Goal: Use online tool/utility: Utilize a website feature to perform a specific function

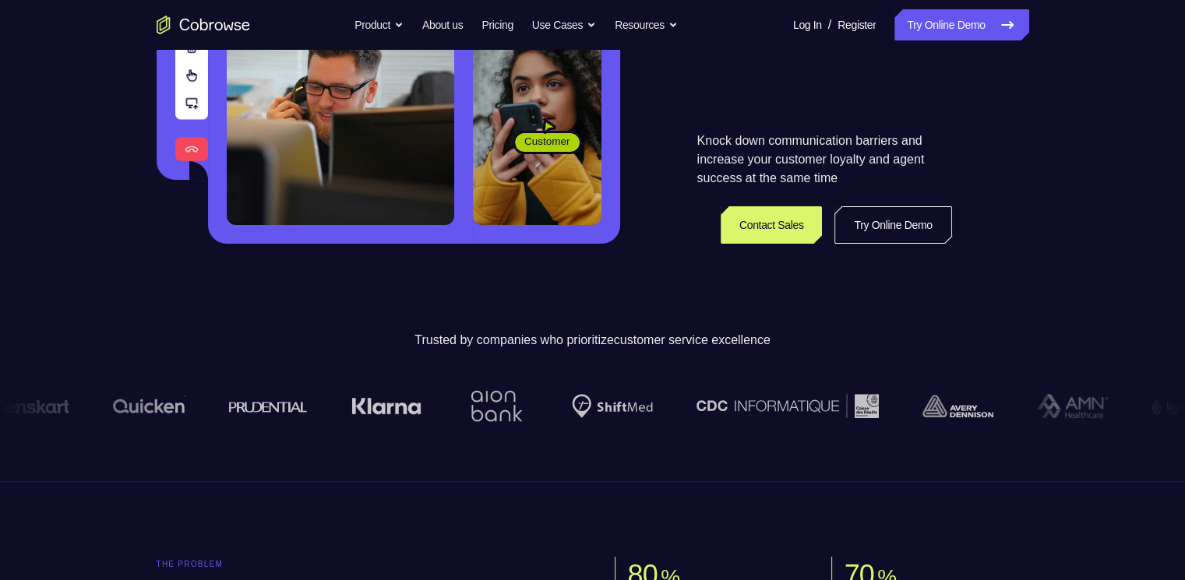
scroll to position [312, 0]
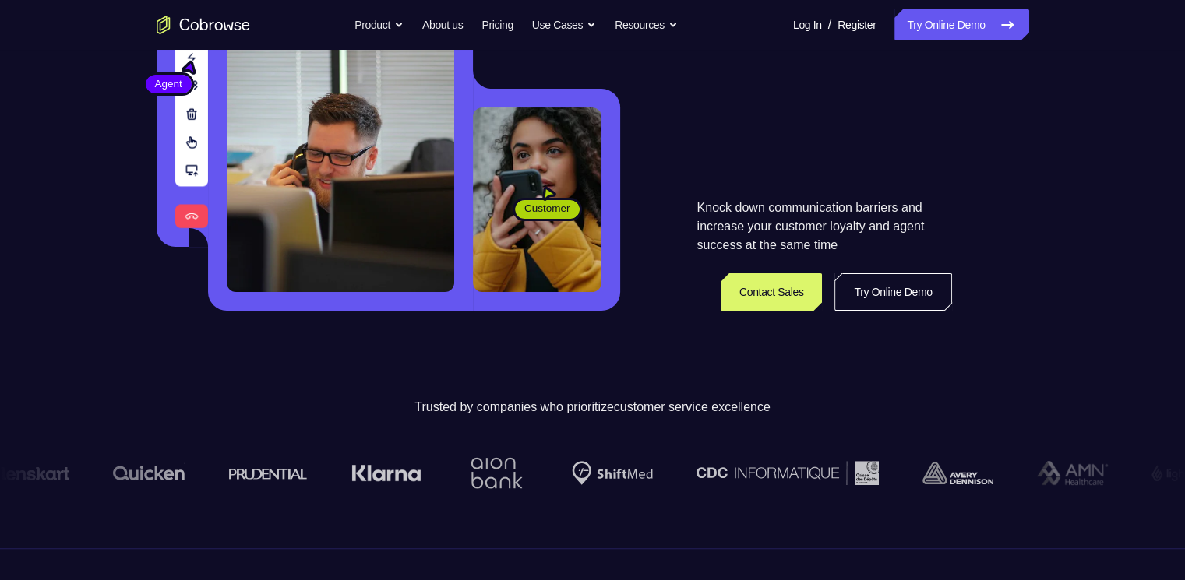
click at [928, 294] on link "Try Online Demo" at bounding box center [892, 291] width 117 height 37
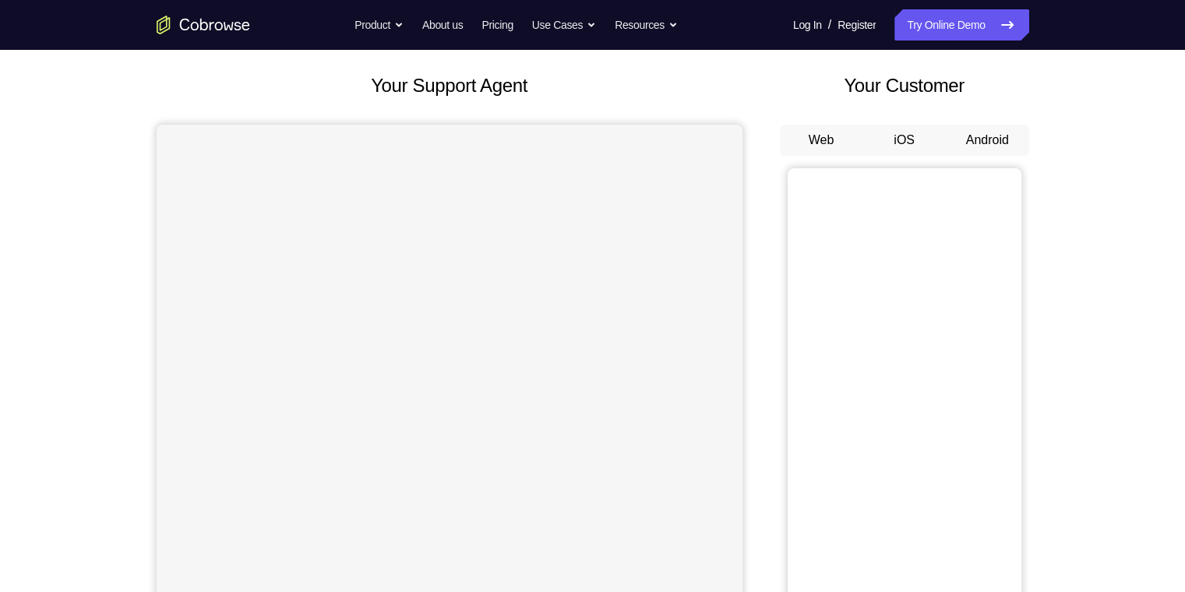
scroll to position [78, 0]
click at [1012, 134] on button "Android" at bounding box center [986, 140] width 83 height 31
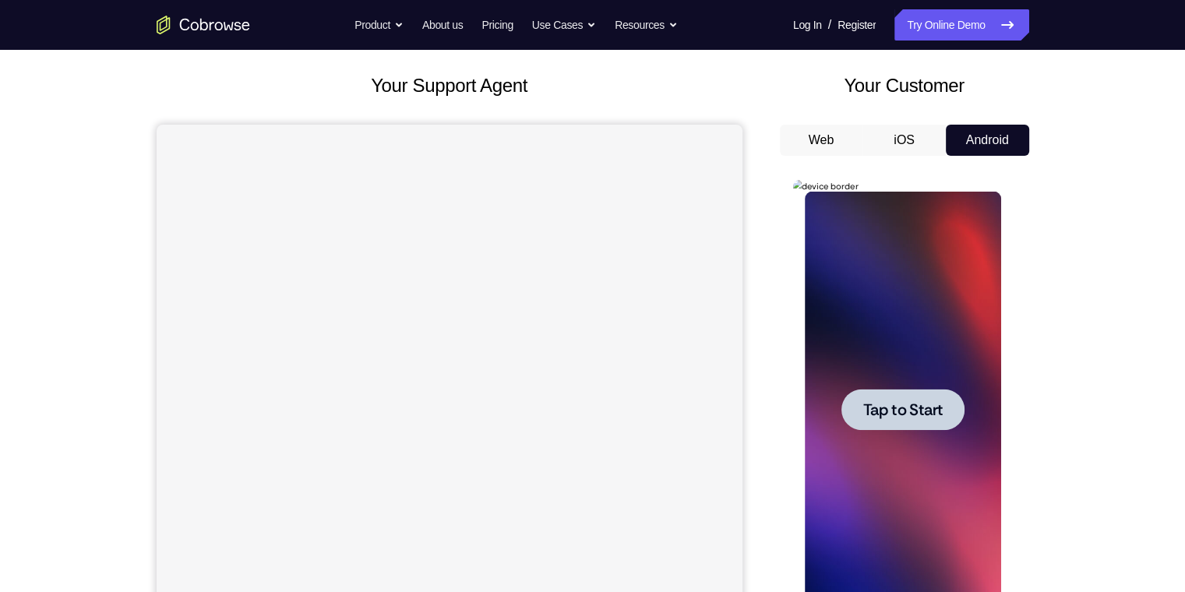
scroll to position [0, 0]
click at [910, 406] on span "Tap to Start" at bounding box center [902, 410] width 79 height 16
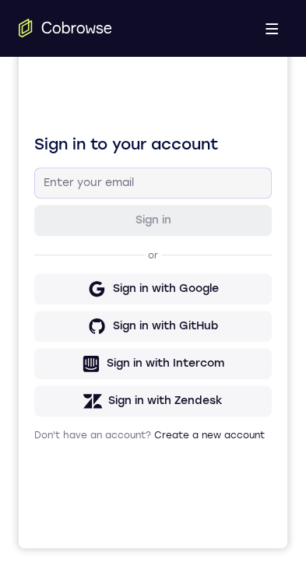
scroll to position [596, 0]
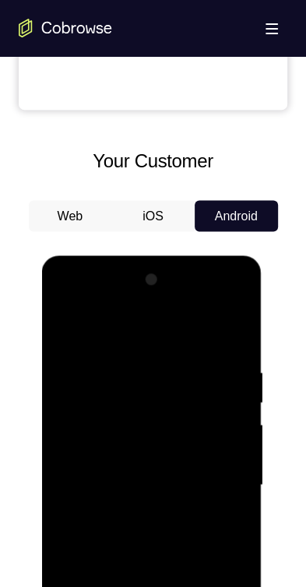
click at [153, 591] on div at bounding box center [152, 485] width 196 height 436
click at [225, 591] on div at bounding box center [152, 485] width 196 height 436
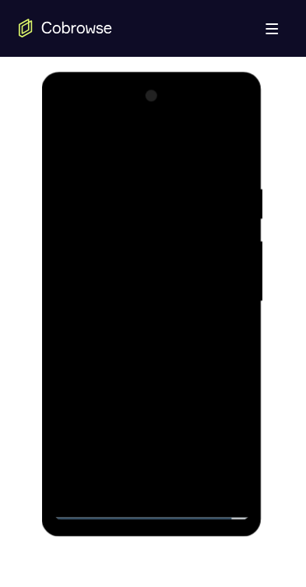
click at [153, 155] on div at bounding box center [152, 302] width 196 height 436
click at [216, 297] on div at bounding box center [152, 302] width 196 height 436
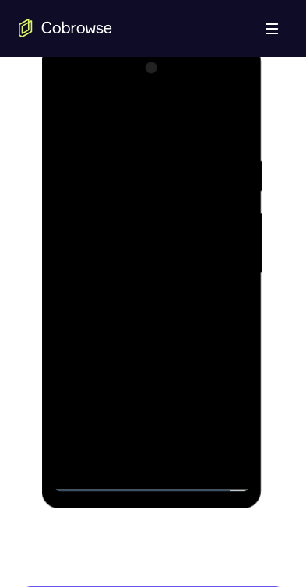
scroll to position [857, 0]
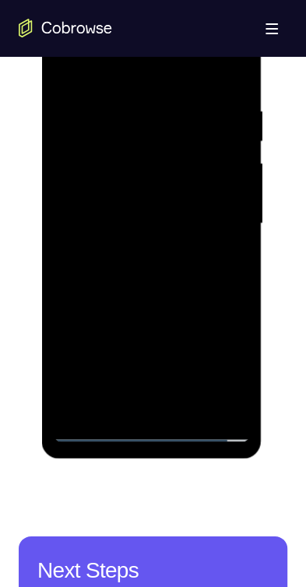
click at [99, 380] on div at bounding box center [152, 224] width 196 height 436
click at [128, 410] on div at bounding box center [152, 224] width 196 height 436
click at [106, 209] on div at bounding box center [152, 224] width 196 height 436
click at [78, 177] on div at bounding box center [152, 224] width 196 height 436
click at [171, 224] on div at bounding box center [152, 224] width 196 height 436
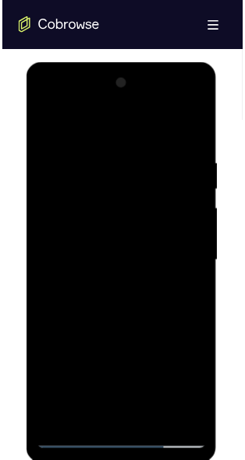
scroll to position [779, 0]
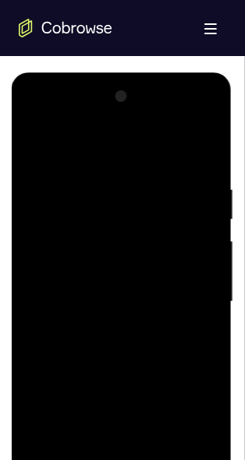
click at [204, 162] on div at bounding box center [121, 301] width 196 height 436
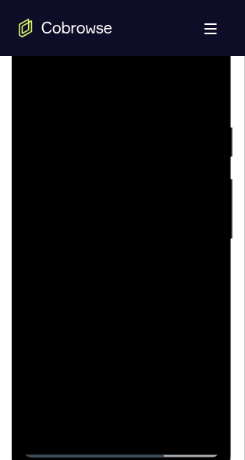
click at [160, 421] on div at bounding box center [121, 239] width 196 height 436
click at [126, 313] on div at bounding box center [121, 239] width 196 height 436
click at [131, 324] on div at bounding box center [121, 239] width 196 height 436
click at [137, 264] on div at bounding box center [121, 239] width 196 height 436
click at [104, 269] on div at bounding box center [121, 239] width 196 height 436
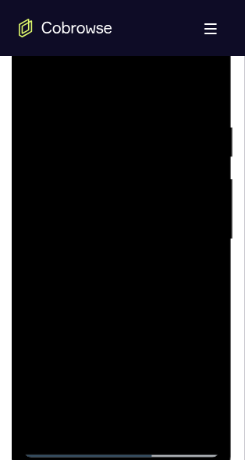
click at [98, 386] on div at bounding box center [121, 239] width 196 height 436
click at [128, 385] on div at bounding box center [121, 239] width 196 height 436
click at [195, 280] on div at bounding box center [121, 239] width 196 height 436
click at [33, 86] on div at bounding box center [121, 239] width 196 height 436
click at [116, 234] on div at bounding box center [121, 239] width 196 height 436
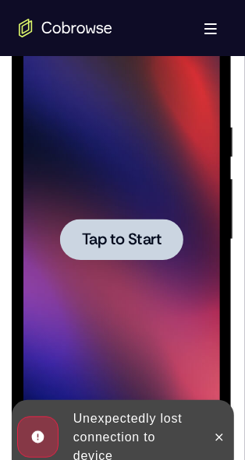
click at [128, 231] on span "Tap to Start" at bounding box center [120, 239] width 79 height 16
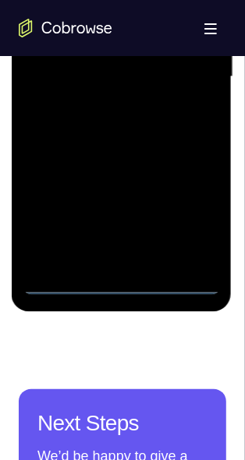
scroll to position [940, 0]
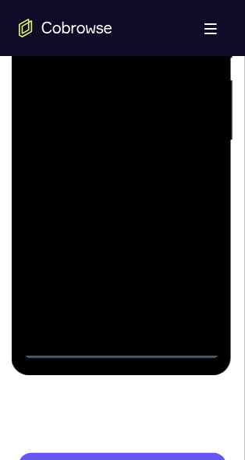
click at [118, 347] on div at bounding box center [121, 142] width 196 height 436
click at [204, 278] on div at bounding box center [121, 142] width 196 height 436
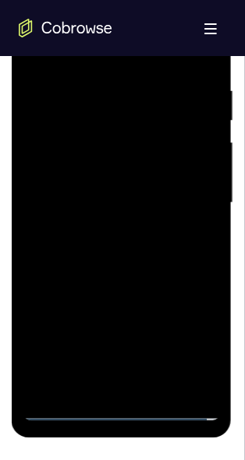
scroll to position [753, 0]
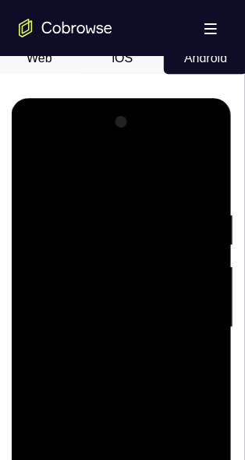
click at [97, 181] on div at bounding box center [121, 327] width 196 height 436
click at [98, 176] on div at bounding box center [121, 327] width 196 height 436
click at [83, 172] on div at bounding box center [121, 327] width 196 height 436
click at [185, 327] on div at bounding box center [121, 327] width 196 height 436
click at [107, 351] on div at bounding box center [121, 327] width 196 height 436
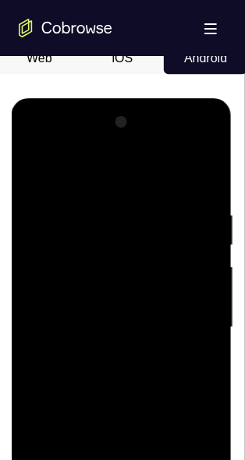
click at [119, 309] on div at bounding box center [121, 327] width 196 height 436
click at [83, 283] on div at bounding box center [121, 327] width 196 height 436
click at [99, 322] on div at bounding box center [121, 327] width 196 height 436
click at [192, 174] on div at bounding box center [121, 327] width 196 height 436
click at [145, 389] on div at bounding box center [121, 327] width 196 height 436
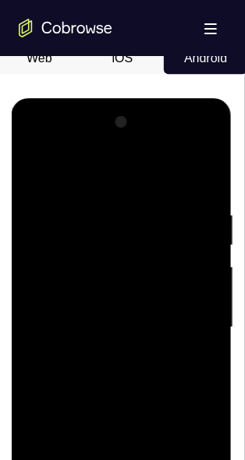
scroll to position [815, 0]
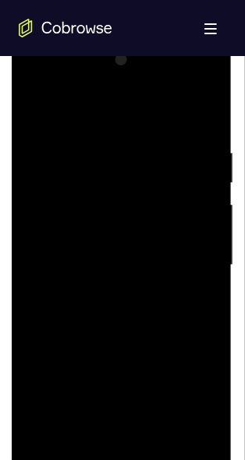
click at [95, 132] on div at bounding box center [121, 265] width 196 height 436
click at [198, 111] on div at bounding box center [121, 265] width 196 height 436
click at [157, 442] on div at bounding box center [121, 265] width 196 height 436
click at [124, 345] on div at bounding box center [121, 265] width 196 height 436
click at [102, 250] on div at bounding box center [121, 265] width 196 height 436
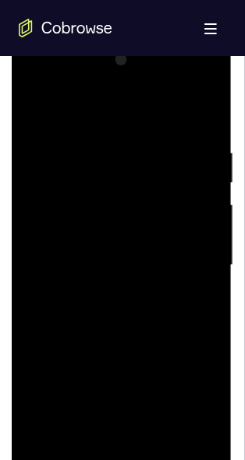
click at [105, 330] on div at bounding box center [121, 265] width 196 height 436
click at [196, 302] on div at bounding box center [121, 265] width 196 height 436
click at [36, 110] on div at bounding box center [121, 265] width 196 height 436
click at [103, 286] on div at bounding box center [121, 265] width 196 height 436
drag, startPoint x: 65, startPoint y: 303, endPoint x: 33, endPoint y: 297, distance: 33.3
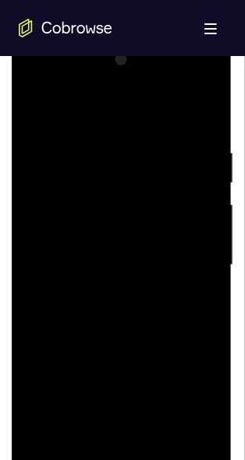
click at [29, 297] on div at bounding box center [121, 265] width 196 height 436
drag, startPoint x: 34, startPoint y: 297, endPoint x: 40, endPoint y: 303, distance: 8.3
click at [34, 298] on div at bounding box center [121, 265] width 196 height 436
click at [40, 303] on div at bounding box center [121, 265] width 196 height 436
click at [43, 303] on div at bounding box center [121, 265] width 196 height 436
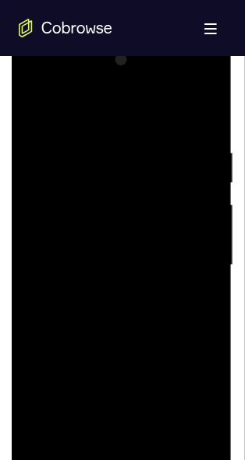
click at [47, 302] on div at bounding box center [121, 265] width 196 height 436
click at [56, 448] on div at bounding box center [121, 265] width 196 height 436
click at [55, 444] on div at bounding box center [121, 265] width 196 height 436
click at [54, 444] on div at bounding box center [121, 265] width 196 height 436
click at [118, 296] on div at bounding box center [121, 265] width 196 height 436
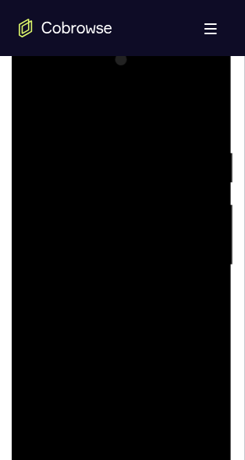
click at [114, 300] on div at bounding box center [121, 265] width 196 height 436
click at [64, 333] on div at bounding box center [121, 265] width 196 height 436
drag, startPoint x: 69, startPoint y: 304, endPoint x: 49, endPoint y: 304, distance: 19.5
click at [49, 304] on div at bounding box center [121, 265] width 196 height 436
click at [54, 304] on div at bounding box center [121, 265] width 196 height 436
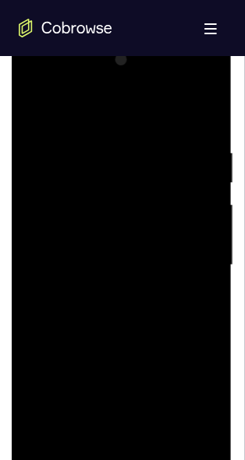
drag, startPoint x: 207, startPoint y: 417, endPoint x: 20, endPoint y: 163, distance: 315.9
click at [207, 417] on div at bounding box center [121, 265] width 196 height 436
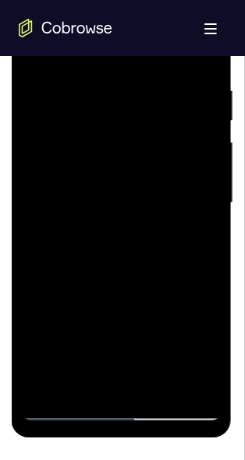
click at [207, 357] on div at bounding box center [121, 204] width 196 height 436
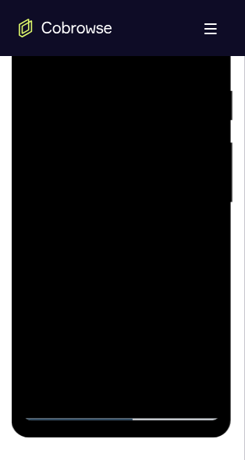
click at [207, 357] on div at bounding box center [121, 204] width 196 height 436
click at [89, 248] on div at bounding box center [121, 204] width 196 height 436
click at [198, 354] on div at bounding box center [121, 204] width 196 height 436
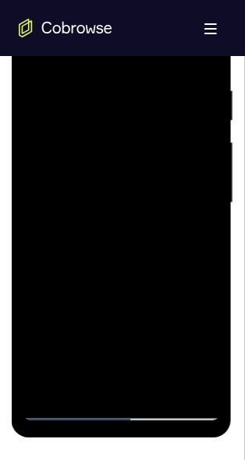
click at [198, 354] on div at bounding box center [121, 204] width 196 height 436
click at [198, 353] on div at bounding box center [121, 204] width 196 height 436
click at [196, 351] on div at bounding box center [121, 204] width 196 height 436
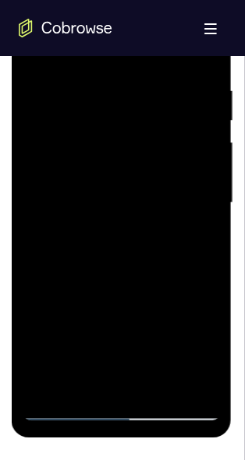
click at [196, 351] on div at bounding box center [121, 204] width 196 height 436
click at [194, 351] on div at bounding box center [121, 204] width 196 height 436
click at [69, 235] on div at bounding box center [121, 204] width 196 height 436
click at [63, 252] on div at bounding box center [121, 204] width 196 height 436
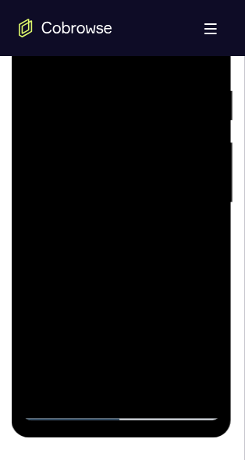
click at [191, 245] on div at bounding box center [121, 204] width 196 height 436
click at [33, 47] on div at bounding box center [121, 204] width 196 height 436
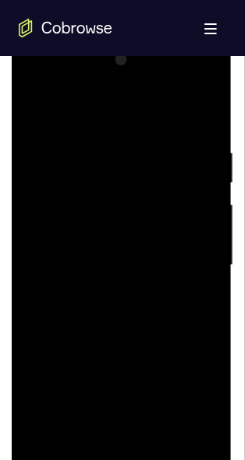
click at [33, 109] on div at bounding box center [121, 265] width 196 height 436
click at [200, 110] on div at bounding box center [121, 265] width 196 height 436
click at [205, 104] on div at bounding box center [121, 265] width 196 height 436
click at [119, 139] on div at bounding box center [121, 265] width 196 height 436
click at [160, 131] on div at bounding box center [121, 265] width 196 height 436
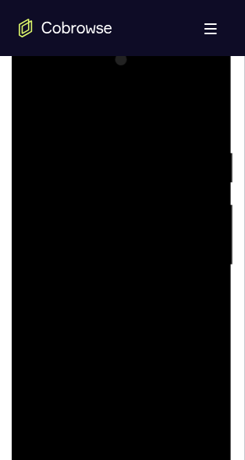
click at [93, 132] on div at bounding box center [121, 265] width 196 height 436
click at [65, 389] on div at bounding box center [121, 265] width 196 height 436
click at [209, 262] on div at bounding box center [121, 265] width 196 height 436
click at [210, 265] on div at bounding box center [121, 265] width 196 height 436
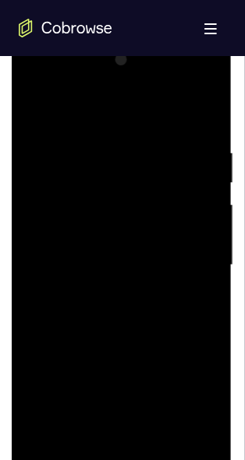
click at [209, 265] on div at bounding box center [121, 265] width 196 height 436
drag, startPoint x: 209, startPoint y: 265, endPoint x: 111, endPoint y: 85, distance: 204.5
click at [209, 265] on div at bounding box center [121, 265] width 196 height 436
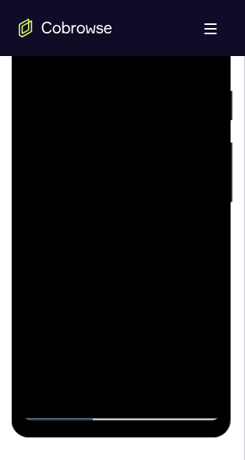
click at [37, 335] on div at bounding box center [121, 204] width 196 height 436
click at [220, 93] on div at bounding box center [121, 206] width 220 height 464
click at [209, 118] on div at bounding box center [121, 204] width 196 height 436
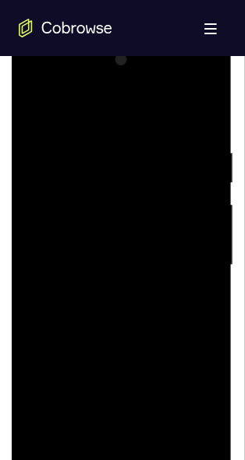
click at [207, 178] on div at bounding box center [121, 265] width 196 height 436
click at [207, 179] on div at bounding box center [121, 265] width 196 height 436
drag, startPoint x: 206, startPoint y: 179, endPoint x: 207, endPoint y: 241, distance: 61.5
click at [207, 179] on div at bounding box center [121, 265] width 196 height 436
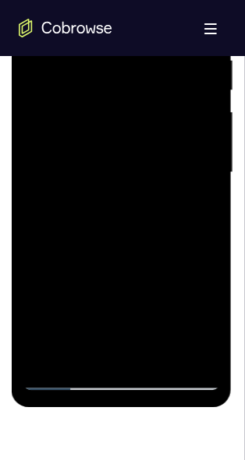
scroll to position [783, 0]
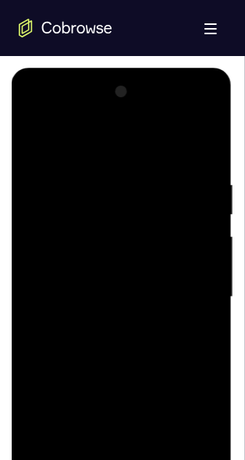
click at [37, 136] on div at bounding box center [121, 297] width 196 height 436
click at [38, 134] on div at bounding box center [121, 297] width 196 height 436
click at [33, 139] on div at bounding box center [121, 297] width 196 height 436
click at [37, 142] on div at bounding box center [121, 297] width 196 height 436
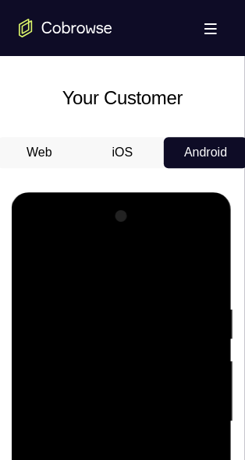
click at [164, 330] on div at bounding box center [121, 421] width 196 height 436
click at [207, 409] on div at bounding box center [121, 421] width 196 height 436
click at [206, 409] on div at bounding box center [121, 421] width 196 height 436
click at [133, 289] on div at bounding box center [121, 421] width 196 height 436
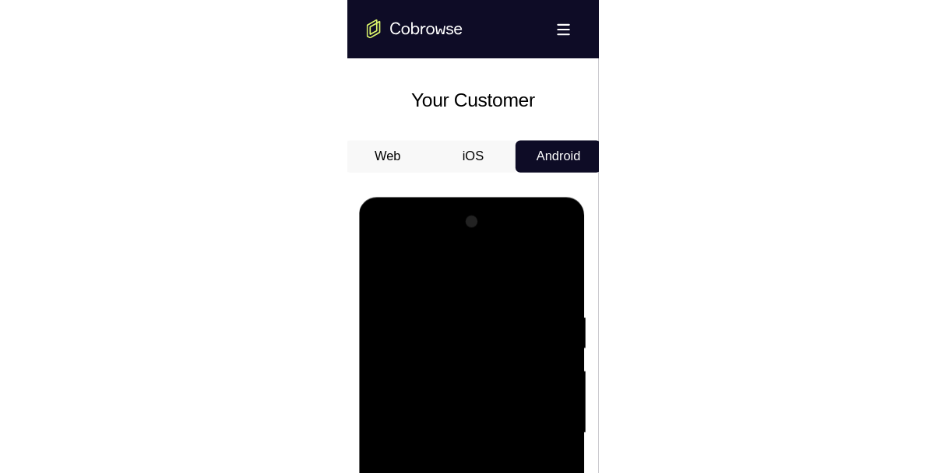
scroll to position [846, 0]
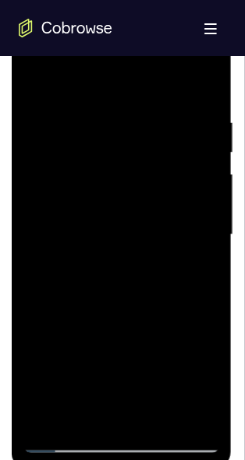
click at [132, 103] on div at bounding box center [121, 235] width 196 height 436
click at [106, 372] on div at bounding box center [121, 235] width 196 height 436
click at [211, 199] on div at bounding box center [121, 235] width 196 height 436
click at [207, 199] on div at bounding box center [121, 235] width 196 height 436
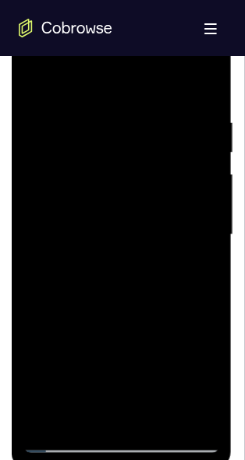
click at [58, 442] on div at bounding box center [121, 235] width 196 height 436
click at [38, 76] on div at bounding box center [121, 235] width 196 height 436
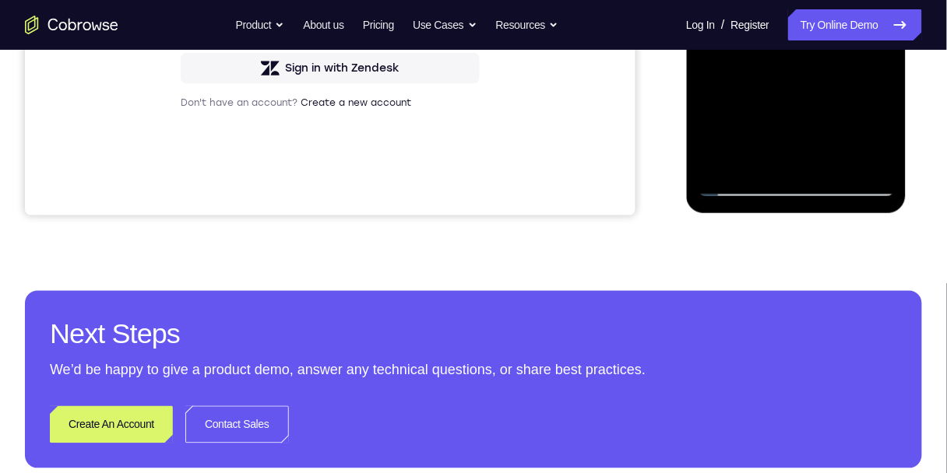
scroll to position [162, 0]
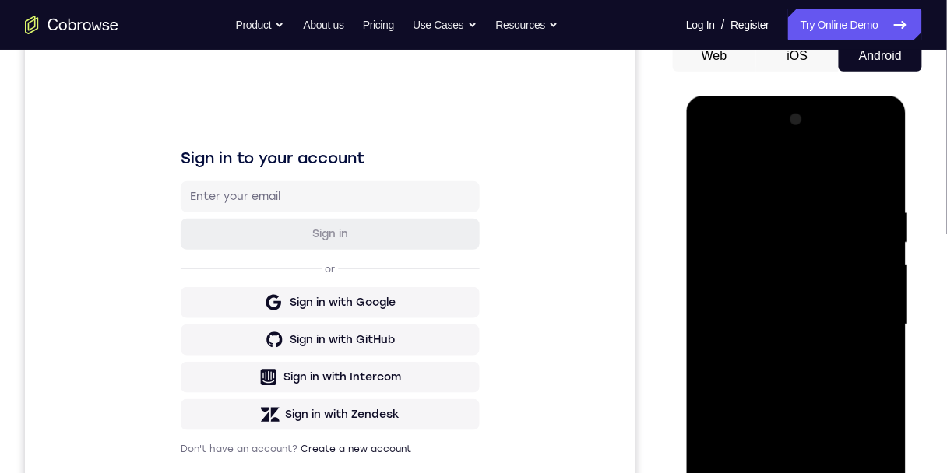
click at [826, 171] on div at bounding box center [796, 325] width 196 height 436
click at [815, 185] on div at bounding box center [796, 325] width 196 height 436
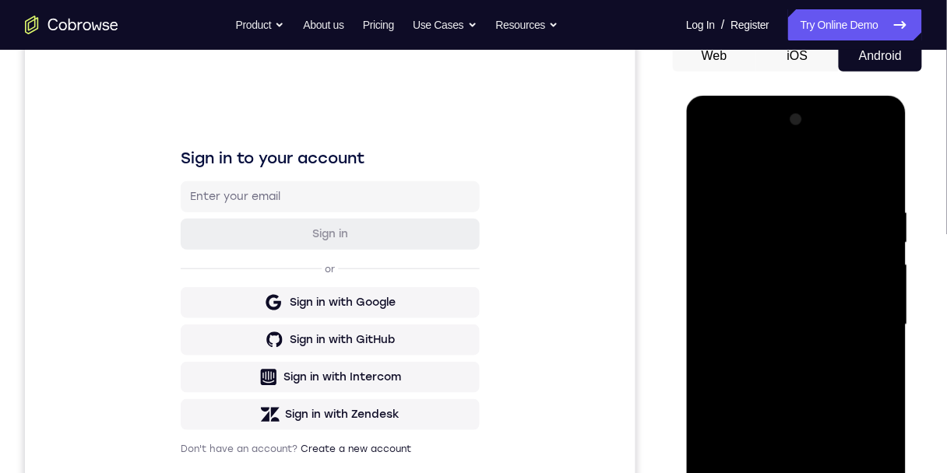
click at [815, 185] on div at bounding box center [796, 325] width 196 height 436
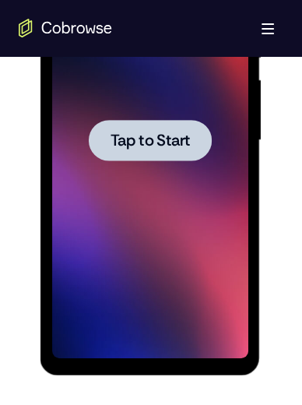
scroll to position [910, 0]
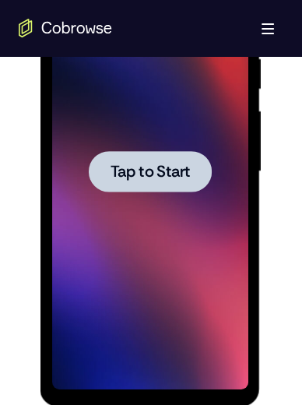
click at [136, 164] on span "Tap to Start" at bounding box center [149, 172] width 79 height 16
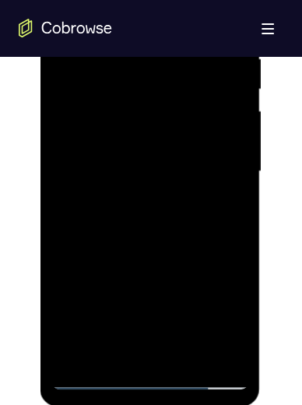
click at [147, 375] on div at bounding box center [149, 171] width 196 height 436
click at [206, 313] on div at bounding box center [149, 171] width 196 height 436
click at [128, 32] on div at bounding box center [149, 171] width 196 height 436
click at [215, 171] on div at bounding box center [149, 171] width 196 height 436
click at [150, 179] on div at bounding box center [149, 171] width 196 height 436
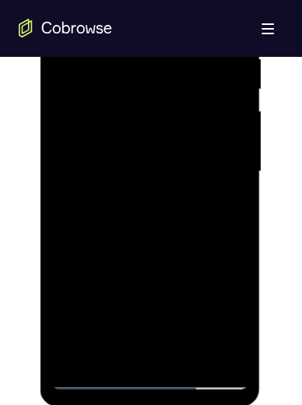
click at [150, 179] on div at bounding box center [149, 171] width 196 height 436
click at [130, 197] on div at bounding box center [149, 171] width 196 height 436
click at [130, 196] on div at bounding box center [149, 171] width 196 height 436
click at [128, 155] on div at bounding box center [149, 171] width 196 height 436
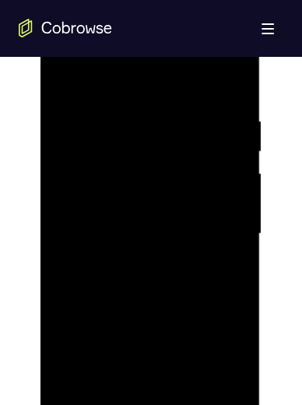
click at [198, 190] on div at bounding box center [149, 234] width 196 height 436
click at [175, 227] on div at bounding box center [149, 234] width 196 height 436
click at [132, 288] on div at bounding box center [149, 234] width 196 height 436
click at [148, 289] on div at bounding box center [149, 234] width 196 height 436
click at [224, 76] on div at bounding box center [149, 234] width 196 height 436
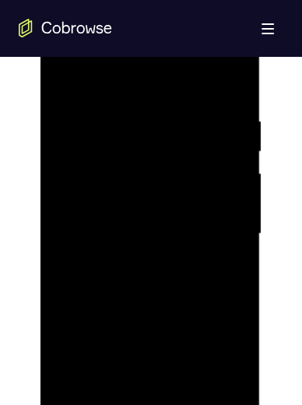
click at [115, 410] on div at bounding box center [149, 234] width 196 height 436
click at [122, 75] on div at bounding box center [149, 234] width 196 height 436
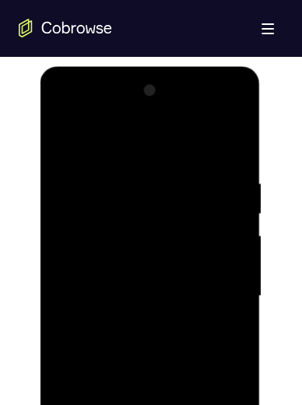
click at [228, 134] on div at bounding box center [149, 296] width 196 height 436
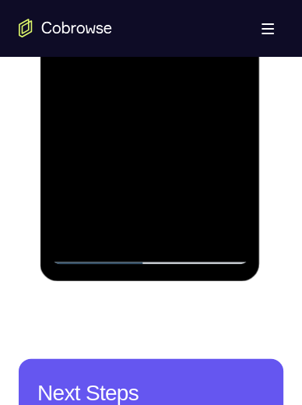
click at [79, 227] on div at bounding box center [149, 47] width 196 height 436
click at [186, 0] on div at bounding box center [149, 47] width 196 height 436
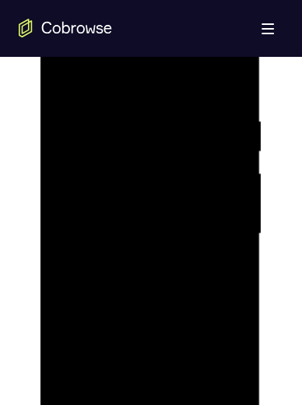
click at [234, 79] on div at bounding box center [149, 234] width 196 height 436
click at [118, 417] on div at bounding box center [149, 234] width 196 height 436
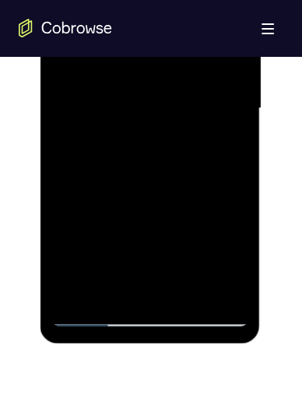
click at [130, 0] on div at bounding box center [149, 109] width 196 height 436
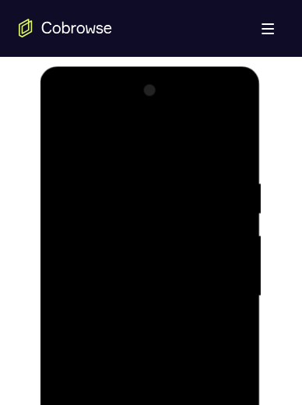
click at [121, 197] on div at bounding box center [149, 296] width 196 height 436
click at [202, 283] on div at bounding box center [149, 296] width 196 height 436
click at [68, 137] on div at bounding box center [149, 296] width 196 height 436
click at [66, 139] on div at bounding box center [149, 296] width 196 height 436
click at [125, 378] on div at bounding box center [149, 296] width 196 height 436
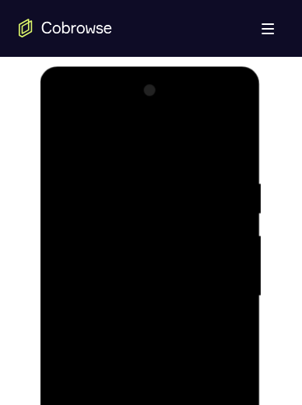
click at [69, 138] on div at bounding box center [149, 296] width 196 height 436
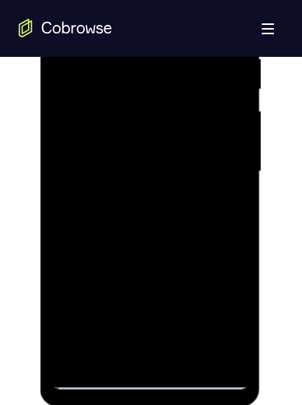
scroll to position [847, 0]
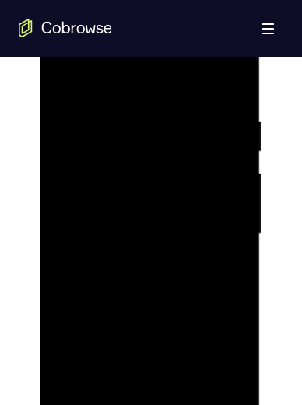
drag, startPoint x: 245, startPoint y: 189, endPoint x: 212, endPoint y: 144, distance: 55.8
click at [239, 204] on div at bounding box center [149, 234] width 196 height 436
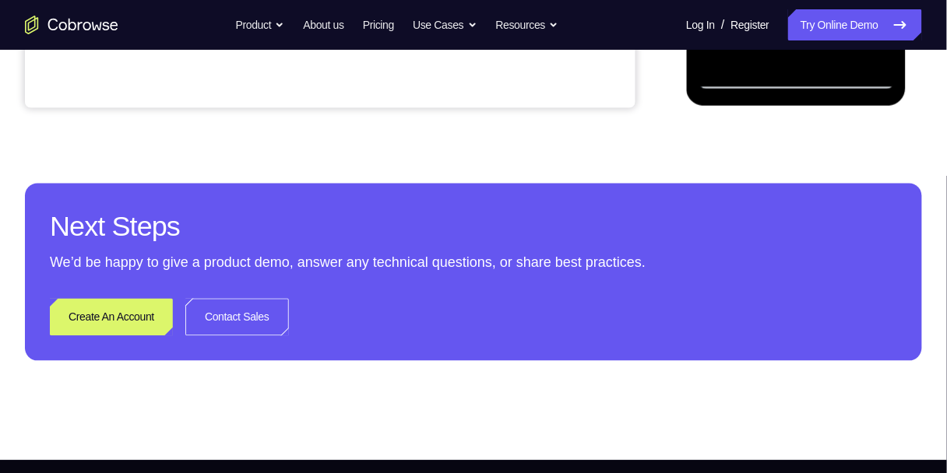
scroll to position [597, 0]
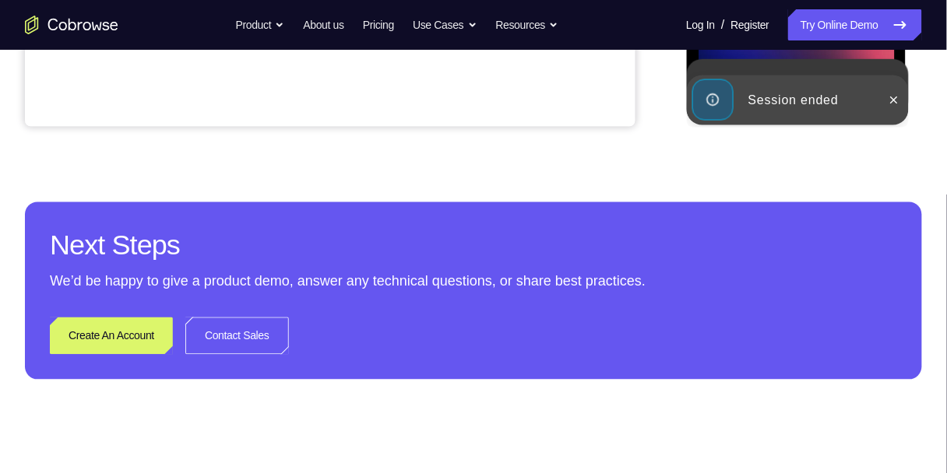
scroll to position [224, 0]
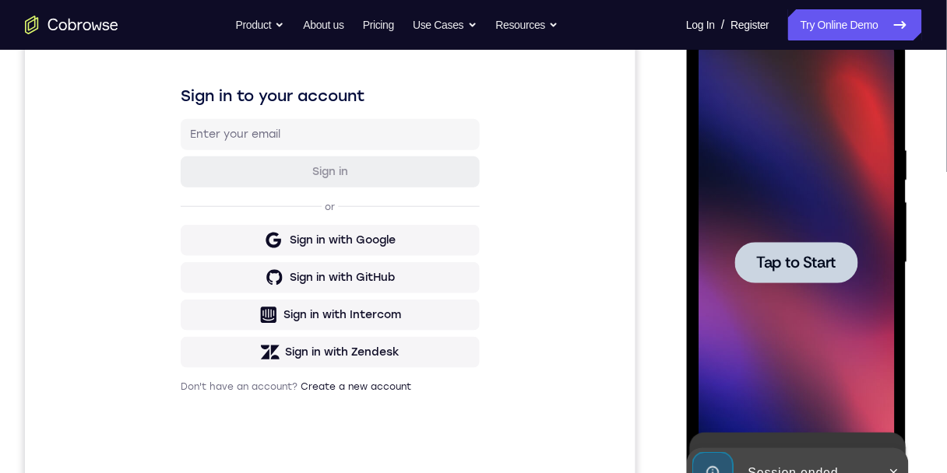
drag, startPoint x: 800, startPoint y: 269, endPoint x: 806, endPoint y: 256, distance: 13.9
click at [802, 269] on span "Tap to Start" at bounding box center [795, 263] width 79 height 16
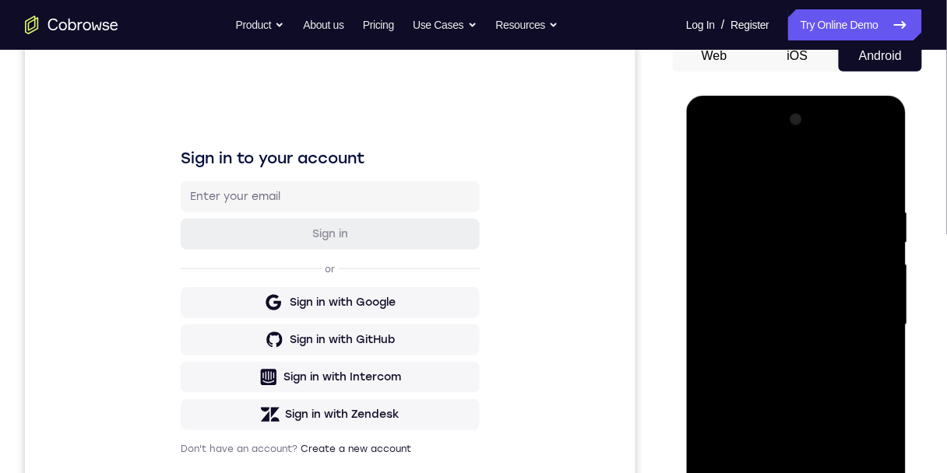
scroll to position [320, 0]
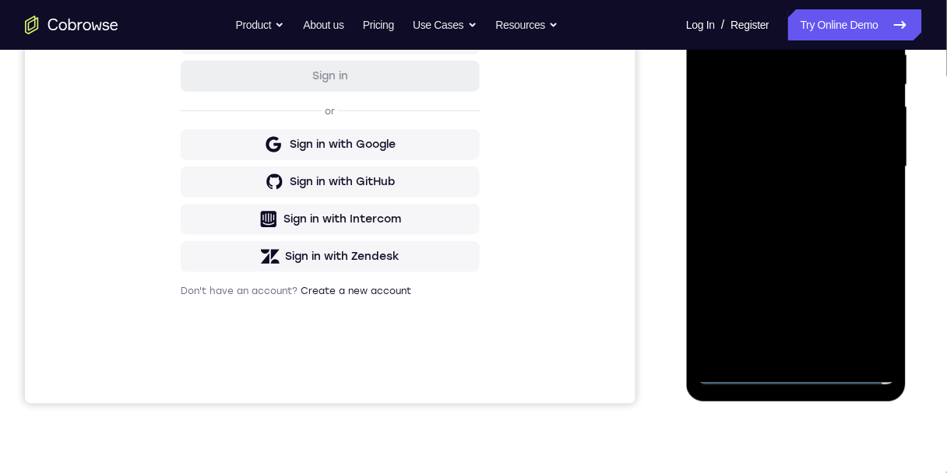
click at [793, 368] on div at bounding box center [796, 168] width 196 height 436
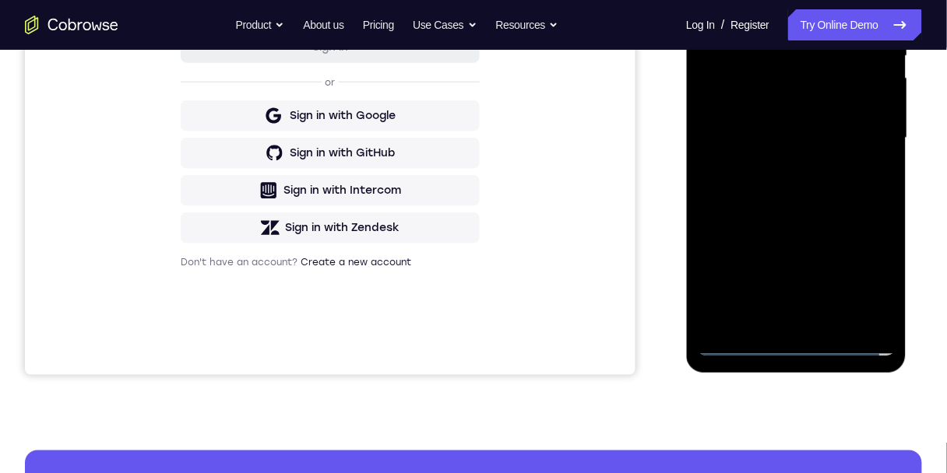
click at [794, 348] on div at bounding box center [796, 139] width 196 height 436
click at [864, 280] on div at bounding box center [796, 139] width 196 height 436
click at [827, 0] on div at bounding box center [796, 139] width 196 height 436
click at [867, 131] on div at bounding box center [796, 139] width 196 height 436
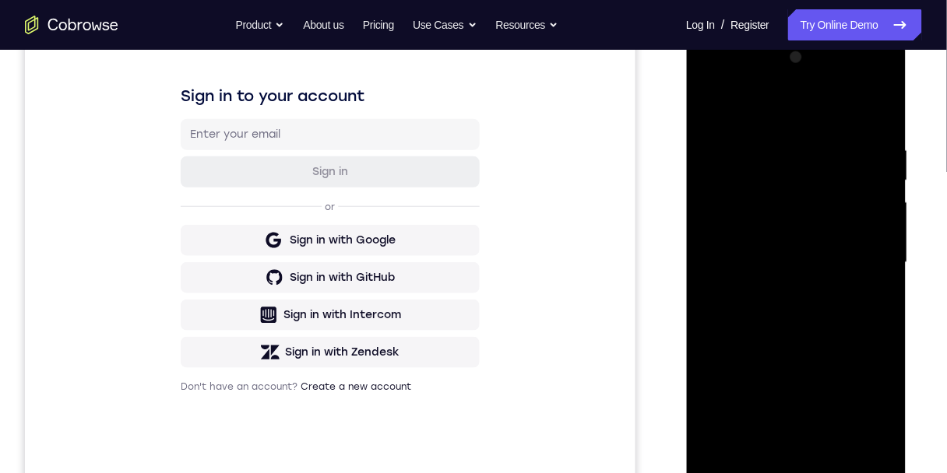
click at [783, 449] on div at bounding box center [796, 262] width 196 height 436
click at [730, 238] on div at bounding box center [796, 262] width 196 height 436
click at [801, 232] on div at bounding box center [796, 262] width 196 height 436
click at [787, 254] on div at bounding box center [796, 262] width 196 height 436
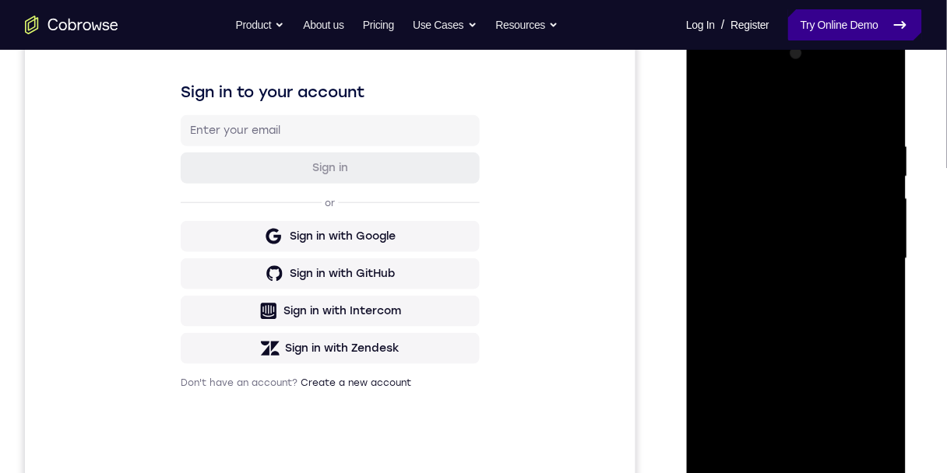
scroll to position [287, 0]
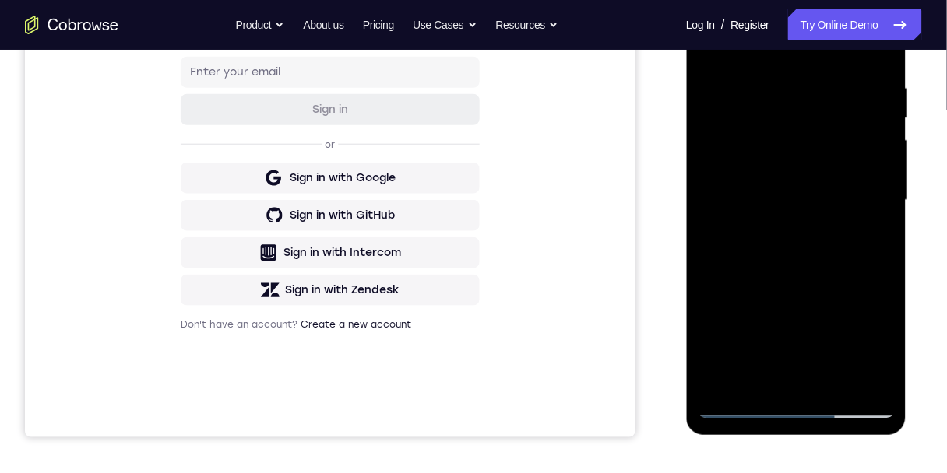
click at [876, 67] on div at bounding box center [796, 202] width 196 height 436
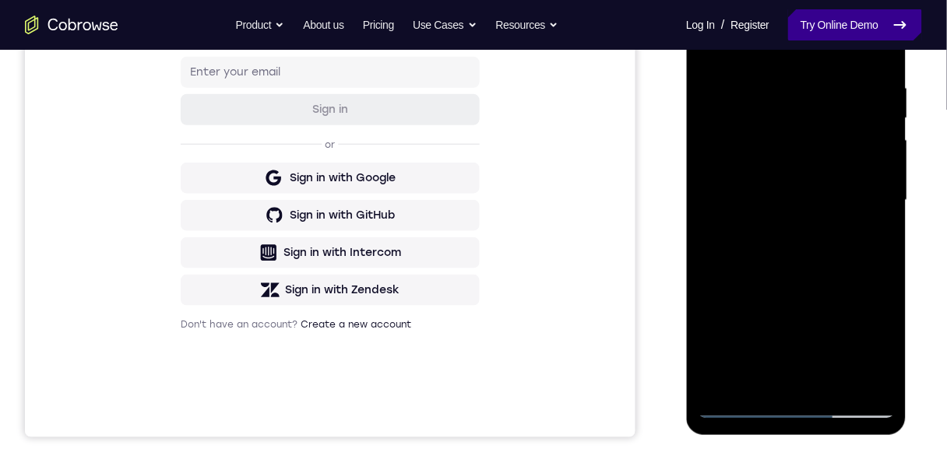
scroll to position [224, 0]
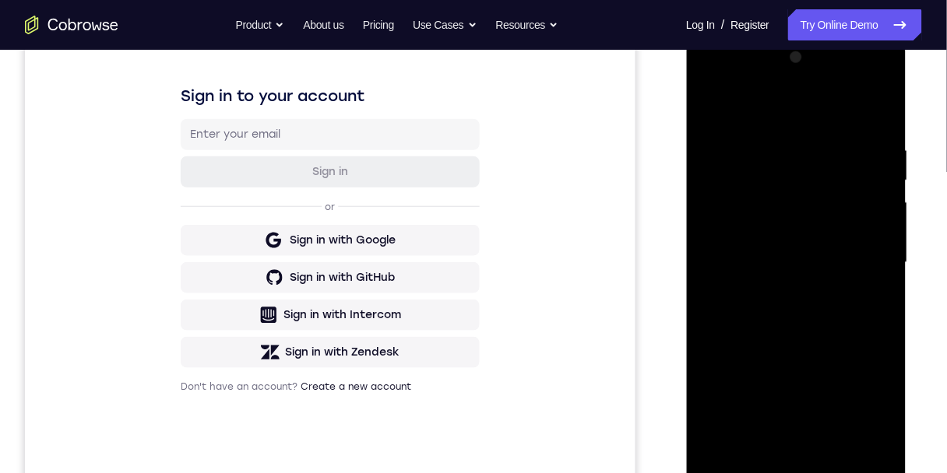
click at [862, 101] on div at bounding box center [796, 262] width 196 height 436
click at [868, 153] on div at bounding box center [796, 262] width 196 height 436
click at [714, 113] on div at bounding box center [796, 262] width 196 height 436
click at [734, 106] on div at bounding box center [796, 262] width 196 height 436
click at [745, 368] on div at bounding box center [796, 262] width 196 height 436
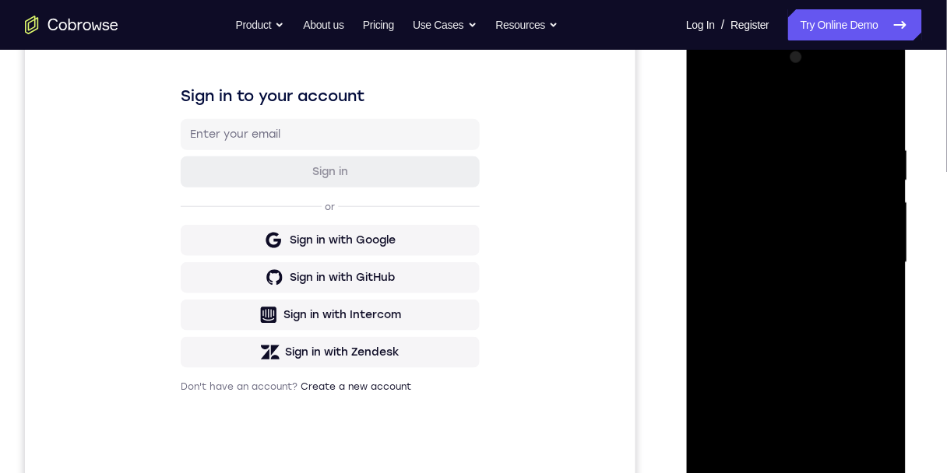
click at [881, 273] on div at bounding box center [796, 262] width 196 height 436
click at [882, 276] on div at bounding box center [796, 262] width 196 height 436
click at [710, 100] on div at bounding box center [796, 262] width 196 height 436
click at [709, 100] on div at bounding box center [796, 262] width 196 height 436
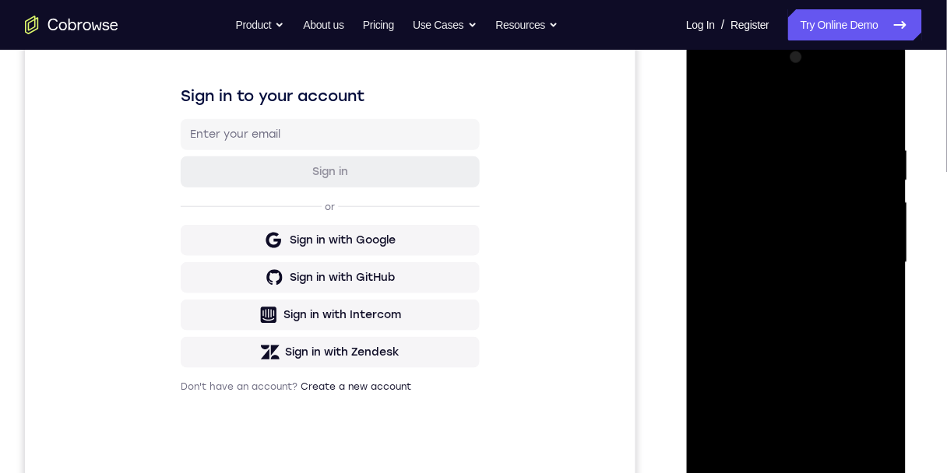
click at [867, 105] on div at bounding box center [796, 262] width 196 height 436
click at [808, 226] on div at bounding box center [796, 262] width 196 height 436
click at [874, 110] on div at bounding box center [796, 262] width 196 height 436
click at [760, 445] on div at bounding box center [796, 262] width 196 height 436
click at [779, 97] on div at bounding box center [796, 262] width 196 height 436
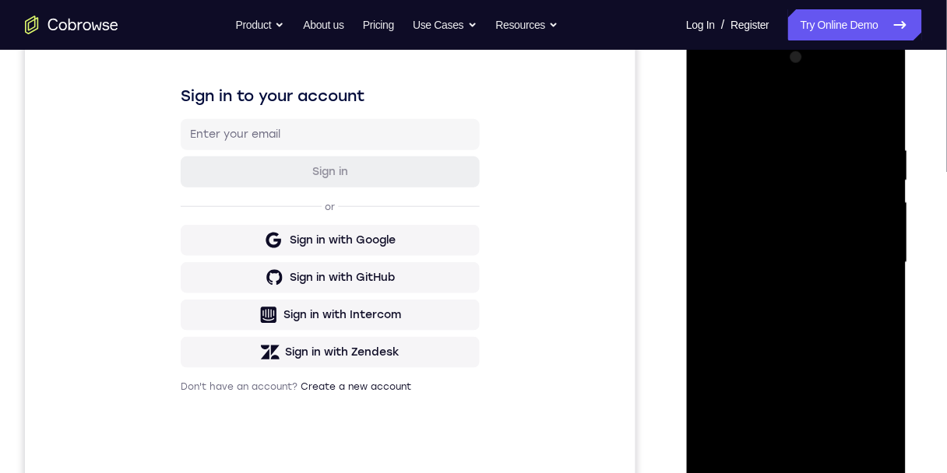
click at [876, 100] on div at bounding box center [796, 262] width 196 height 436
click at [722, 444] on div at bounding box center [796, 262] width 196 height 436
drag, startPoint x: 829, startPoint y: 443, endPoint x: 1295, endPoint y: 150, distance: 550.8
click at [829, 443] on div at bounding box center [796, 262] width 196 height 436
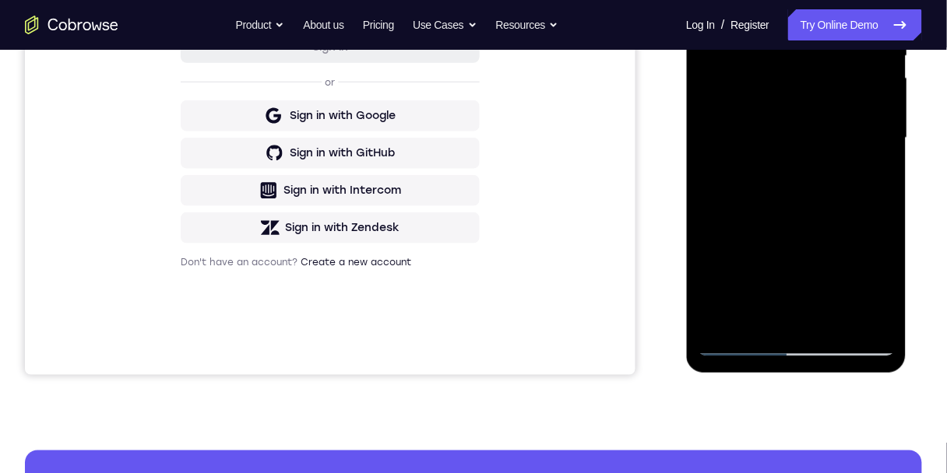
click at [808, 226] on div at bounding box center [796, 139] width 196 height 436
click at [765, 0] on div at bounding box center [796, 139] width 196 height 436
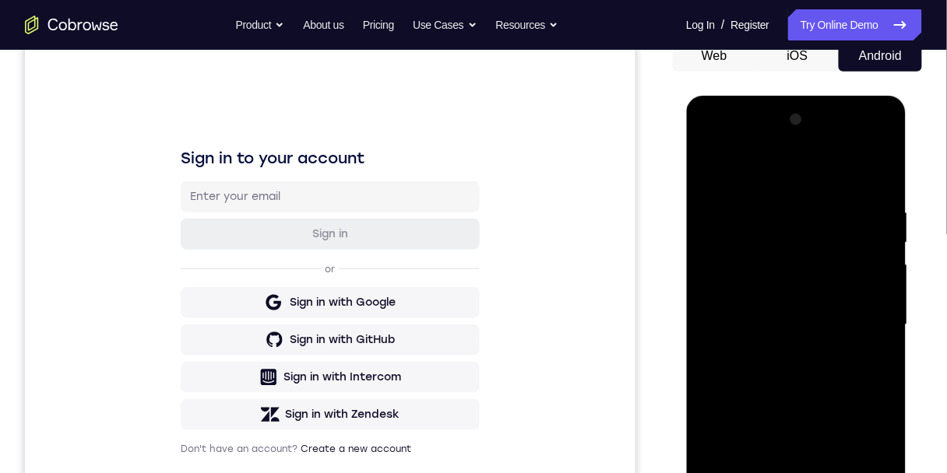
drag, startPoint x: 891, startPoint y: 239, endPoint x: 885, endPoint y: 252, distance: 13.9
click at [893, 250] on div at bounding box center [796, 325] width 196 height 436
click at [737, 531] on div at bounding box center [796, 325] width 196 height 436
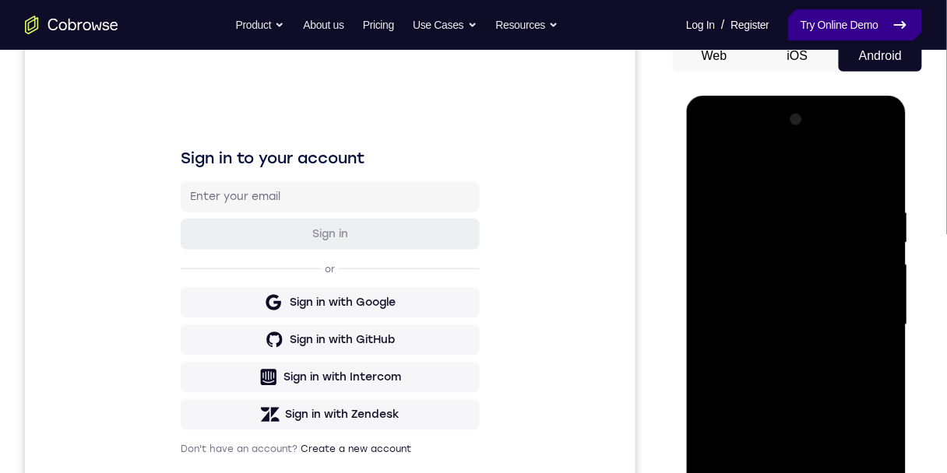
scroll to position [224, 0]
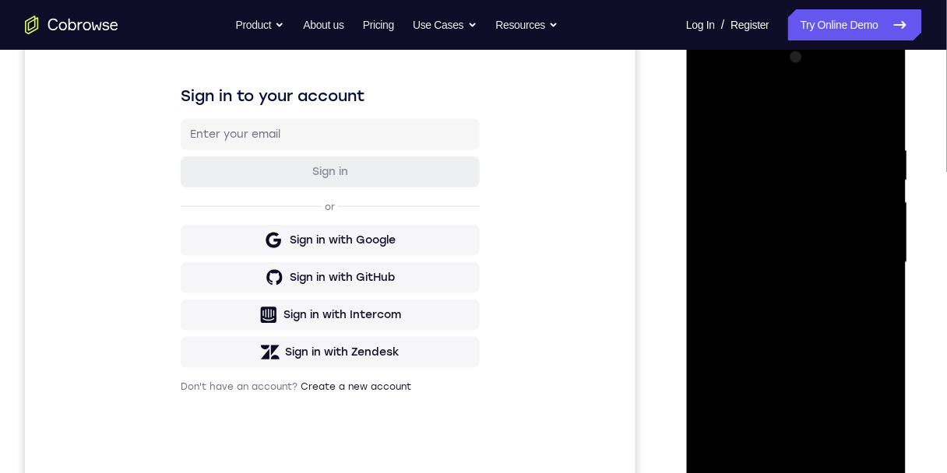
click at [716, 102] on div at bounding box center [796, 262] width 196 height 436
click at [713, 125] on div at bounding box center [796, 262] width 196 height 436
drag, startPoint x: 711, startPoint y: 124, endPoint x: 715, endPoint y: 105, distance: 19.1
click at [711, 125] on div at bounding box center [796, 262] width 196 height 436
click at [715, 100] on div at bounding box center [796, 262] width 196 height 436
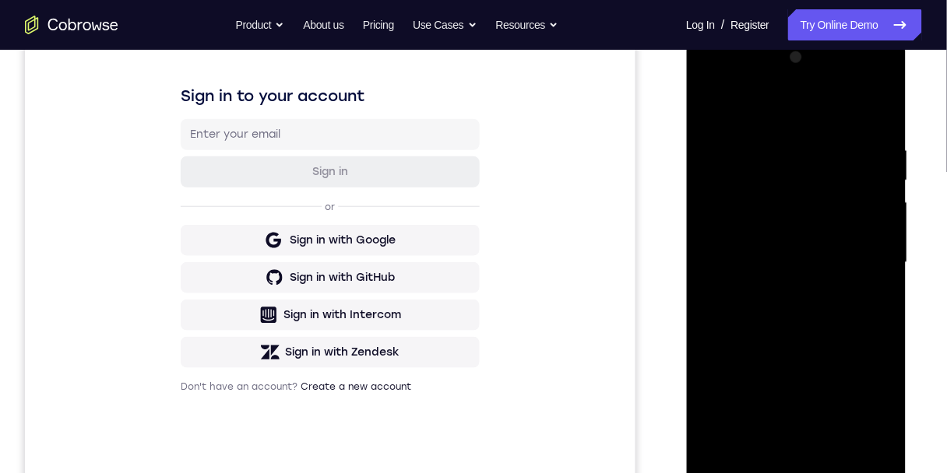
click at [715, 101] on div at bounding box center [796, 262] width 196 height 436
click at [720, 108] on div at bounding box center [796, 262] width 196 height 436
click at [714, 101] on div at bounding box center [796, 262] width 196 height 436
click at [713, 100] on div at bounding box center [796, 262] width 196 height 436
click at [709, 100] on div at bounding box center [796, 262] width 196 height 436
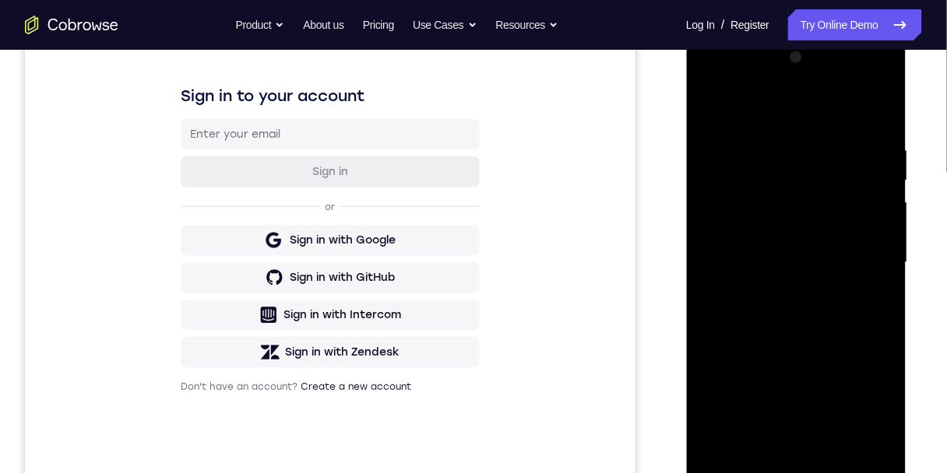
click at [700, 33] on div at bounding box center [796, 33] width 220 height 0
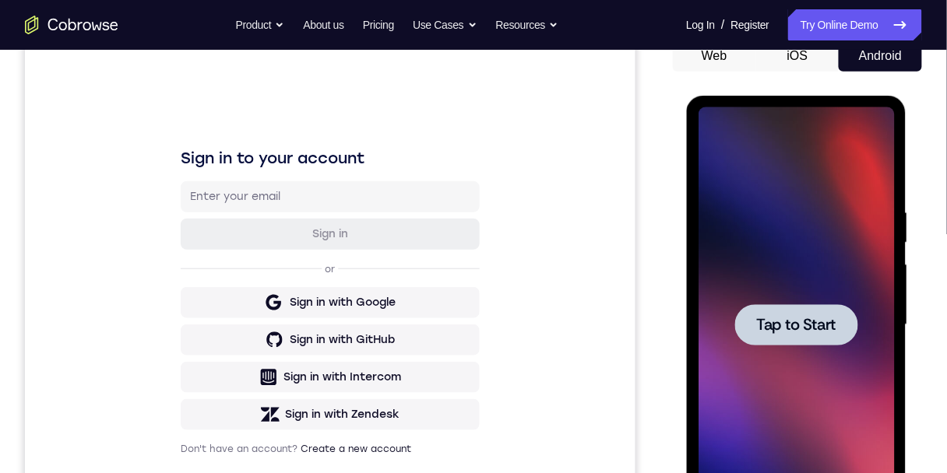
click at [757, 333] on span "Tap to Start" at bounding box center [795, 325] width 79 height 16
